Goal: Find specific fact: Find specific fact

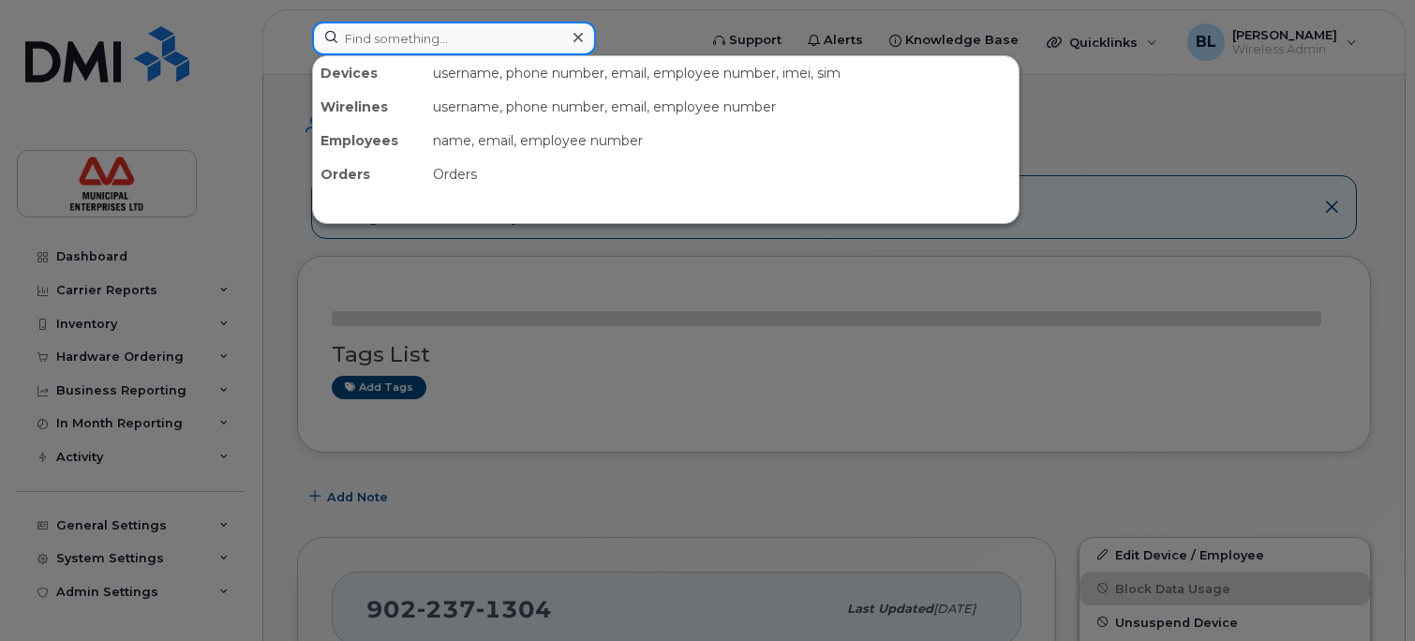
click at [400, 41] on input at bounding box center [454, 39] width 284 height 34
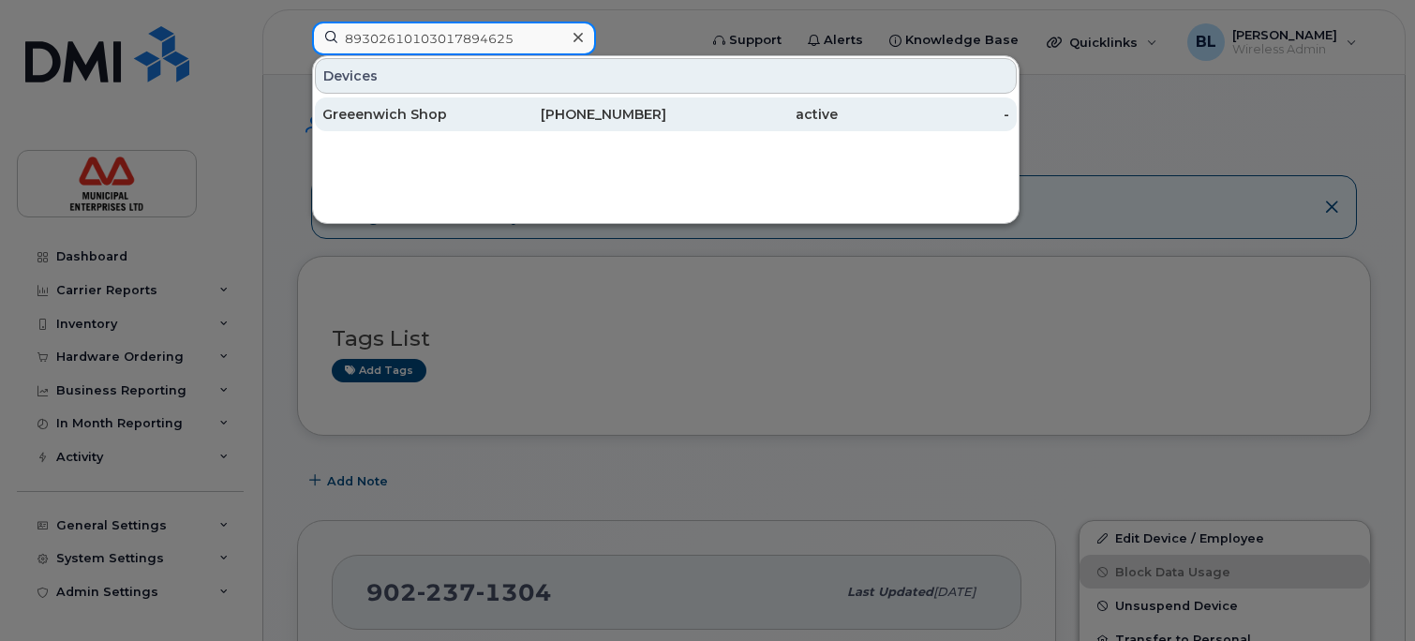
type input "89302610103017894625"
click at [419, 115] on div "Greeenwich Shop" at bounding box center [407, 114] width 171 height 19
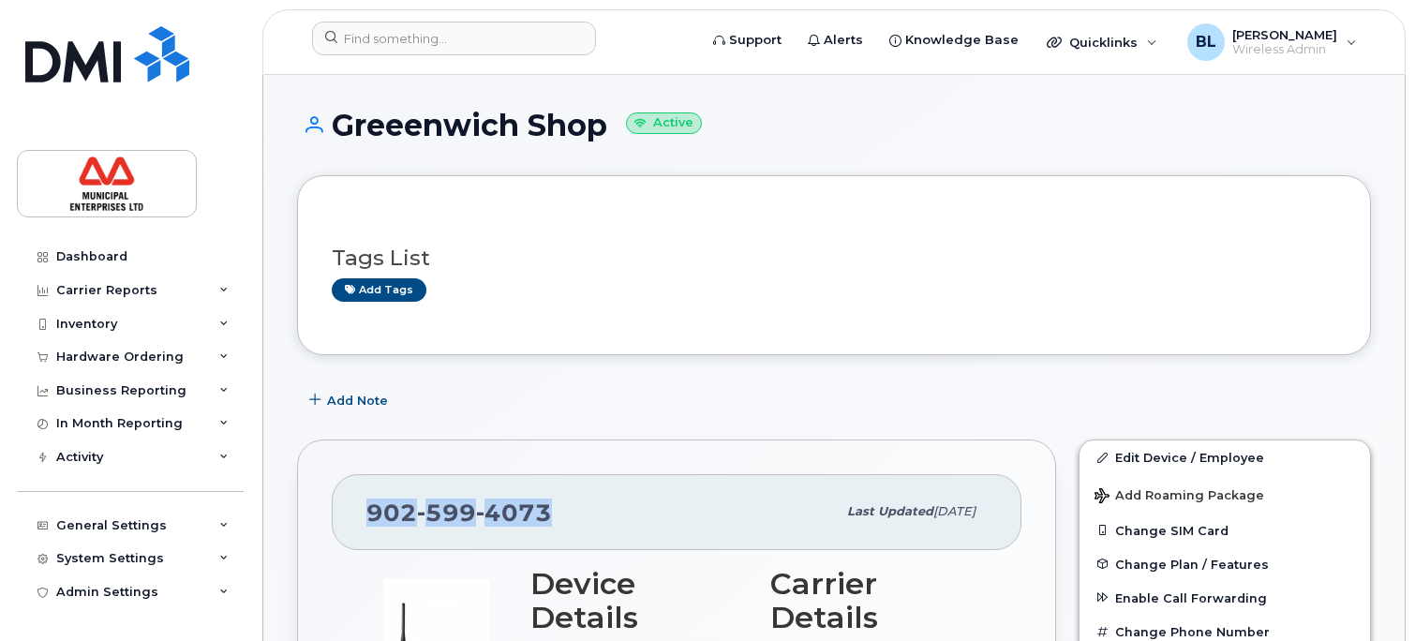
drag, startPoint x: 561, startPoint y: 511, endPoint x: 366, endPoint y: 515, distance: 194.9
click at [366, 515] on div "[PHONE_NUMBER]" at bounding box center [600, 511] width 469 height 39
copy span "[PHONE_NUMBER]"
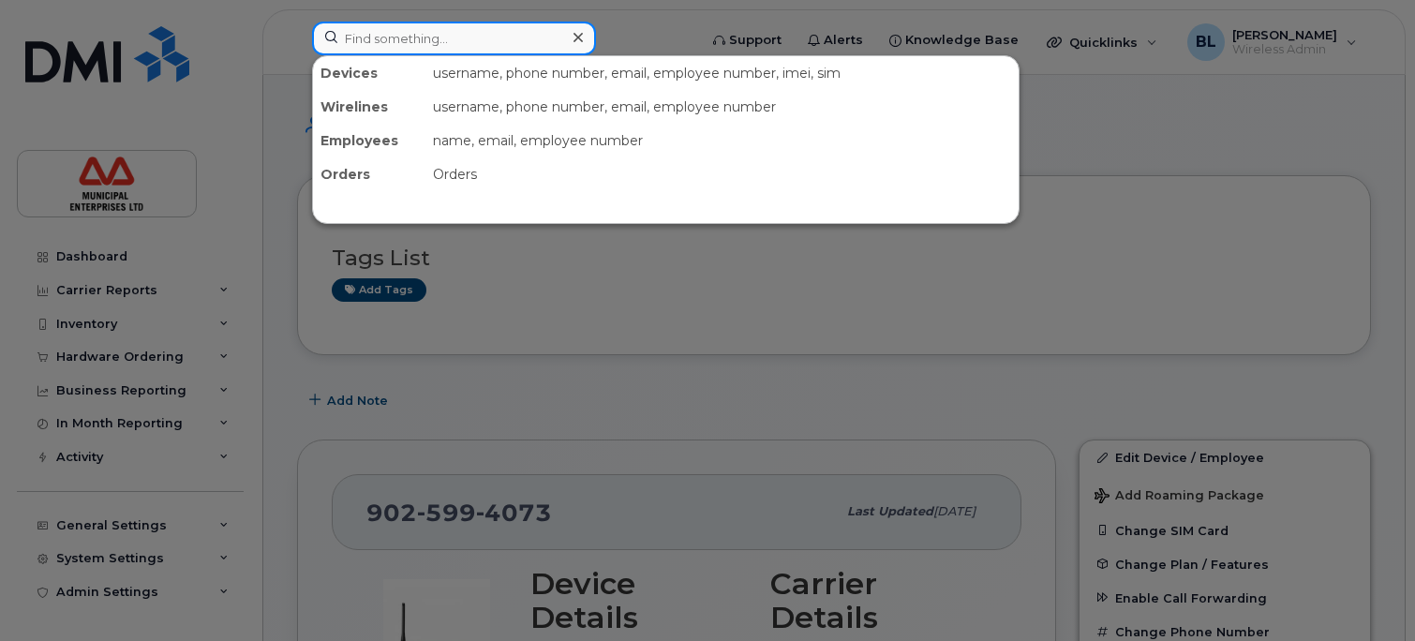
click at [434, 42] on input at bounding box center [454, 39] width 284 height 34
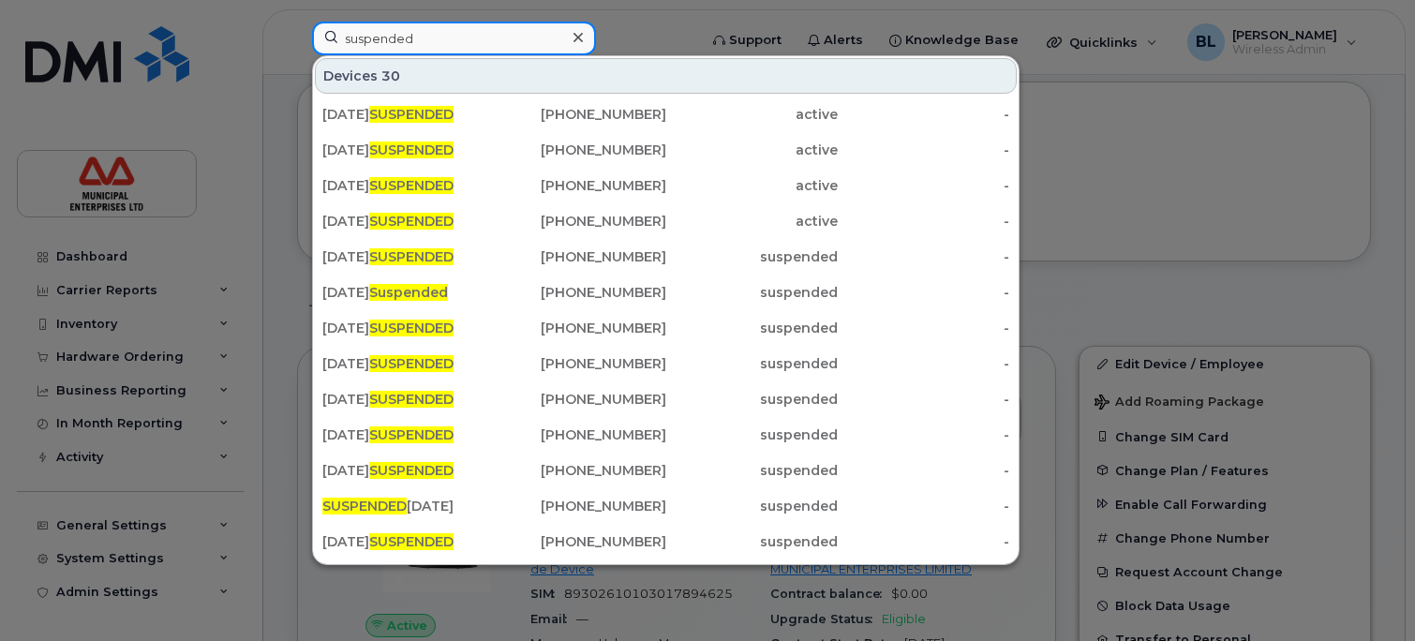
type input "suspended"
click at [275, 93] on div at bounding box center [707, 320] width 1415 height 641
